Goal: Transaction & Acquisition: Purchase product/service

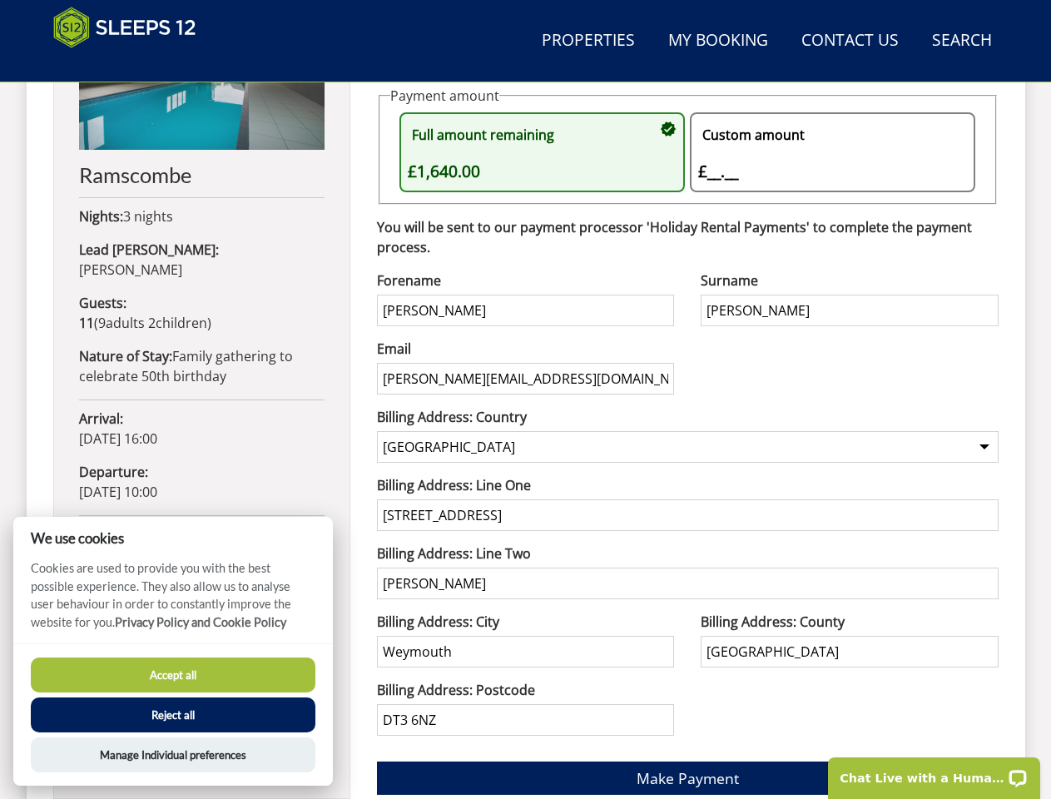
click at [525, 399] on div "Email [PERSON_NAME][EMAIL_ADDRESS][DOMAIN_NAME]" at bounding box center [525, 373] width 297 height 68
click at [961, 41] on link "Search Check Availability" at bounding box center [962, 40] width 73 height 37
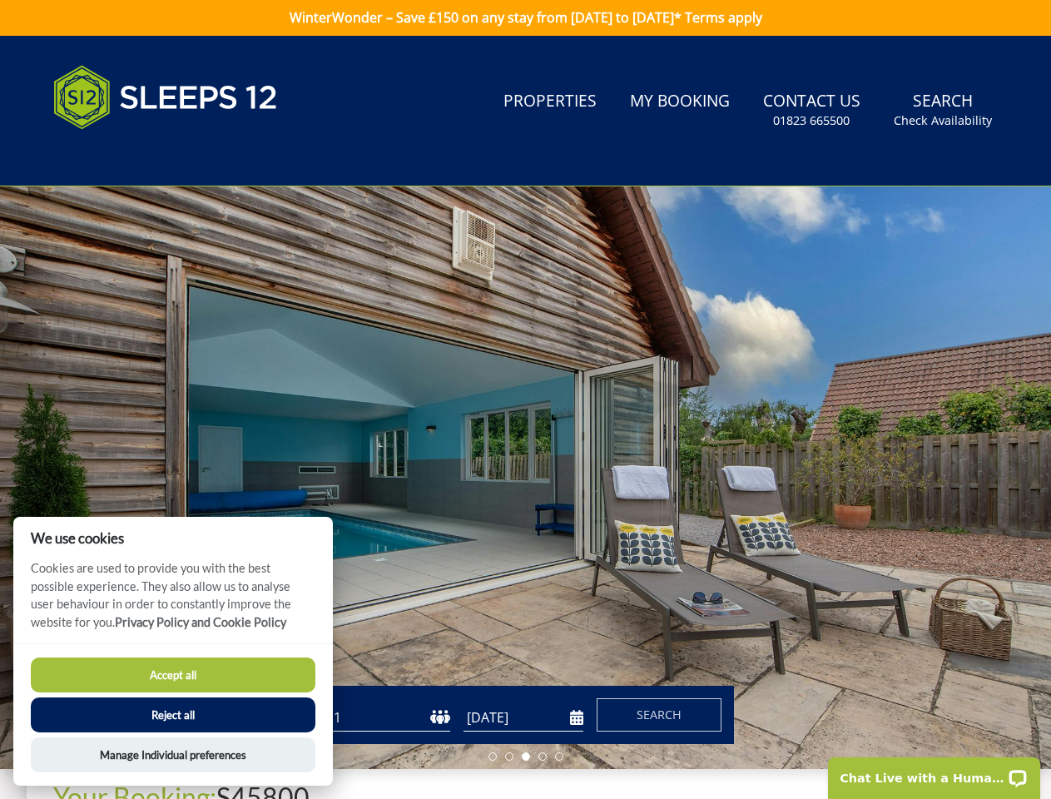
click at [687, 434] on div at bounding box center [525, 477] width 1051 height 583
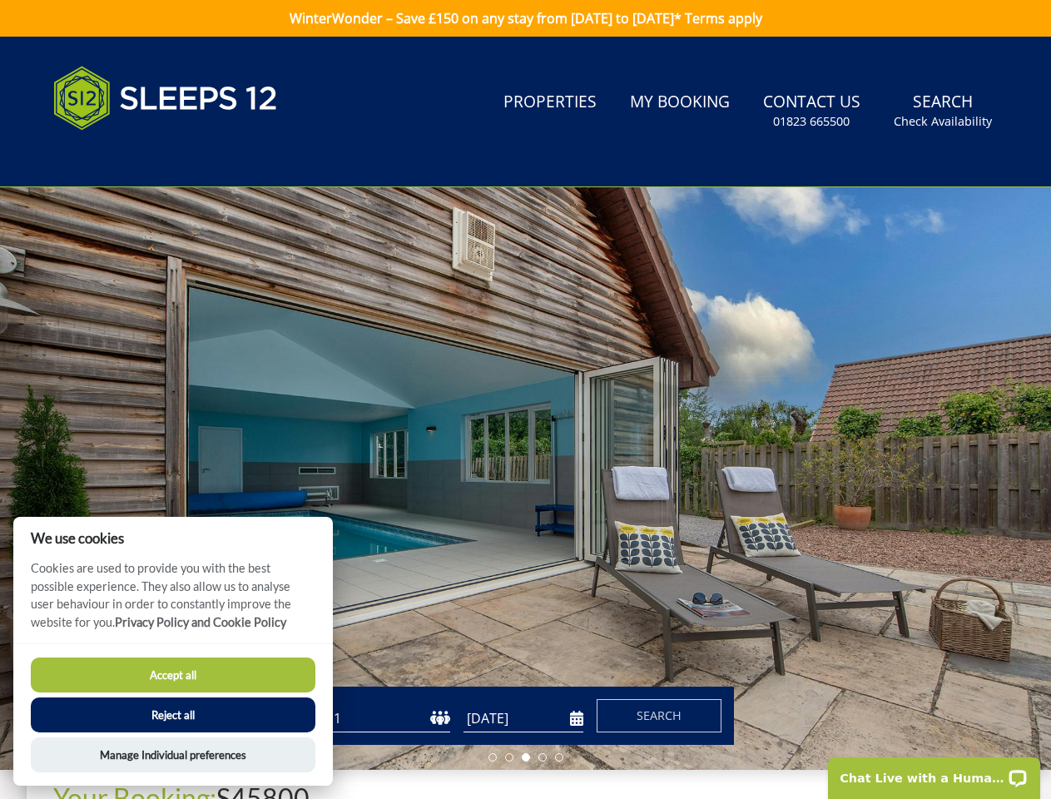
click at [173, 675] on button "Accept all" at bounding box center [173, 675] width 285 height 35
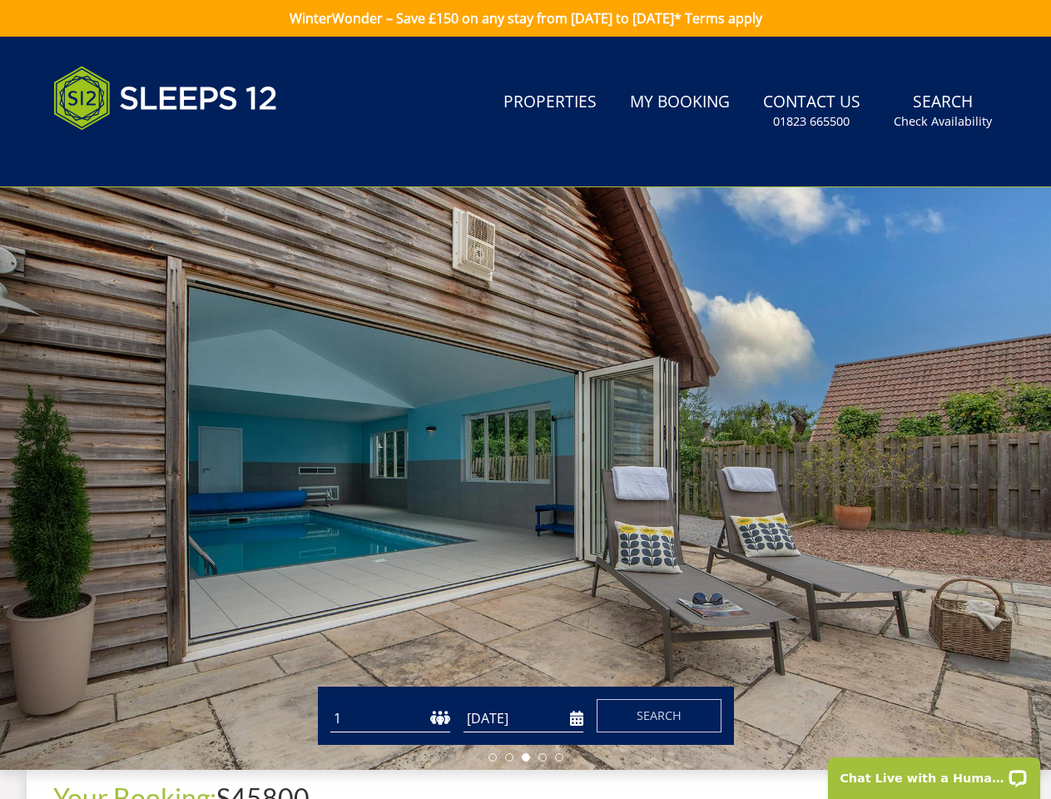
click at [173, 719] on button "Reject all" at bounding box center [173, 736] width 285 height 35
click at [173, 755] on div "Accept all Reject all Manage Individual preferences" at bounding box center [173, 736] width 320 height 142
